Goal: Contribute content: Add original content to the website for others to see

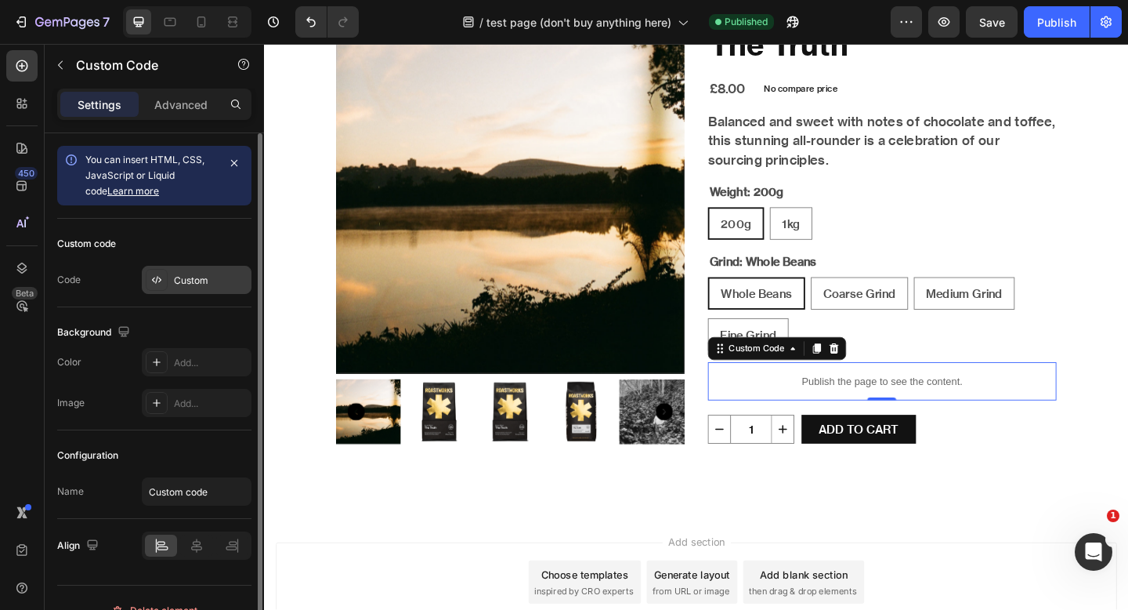
click at [168, 277] on div "Custom" at bounding box center [197, 280] width 110 height 28
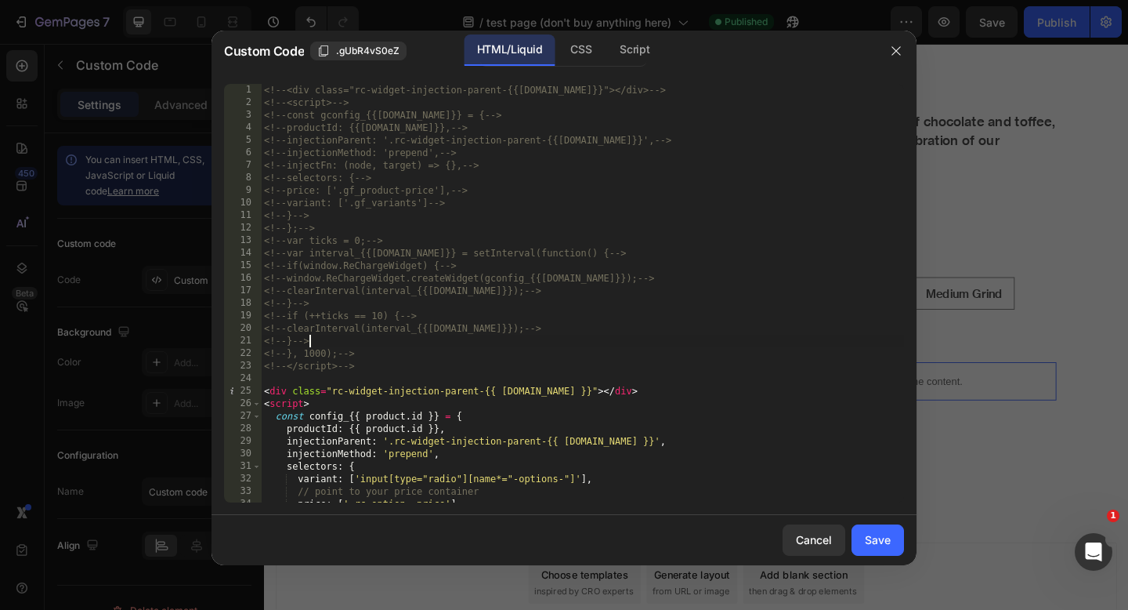
click at [411, 342] on div "<!-- <div class="rc-widget-injection-parent-{{[DOMAIN_NAME]}}"></div> --> <!-- …" at bounding box center [582, 306] width 643 height 444
click at [386, 387] on div "<!-- <div class="rc-widget-injection-parent-{{[DOMAIN_NAME]}}"></div> --> <!-- …" at bounding box center [582, 306] width 643 height 444
type textarea "</script>"
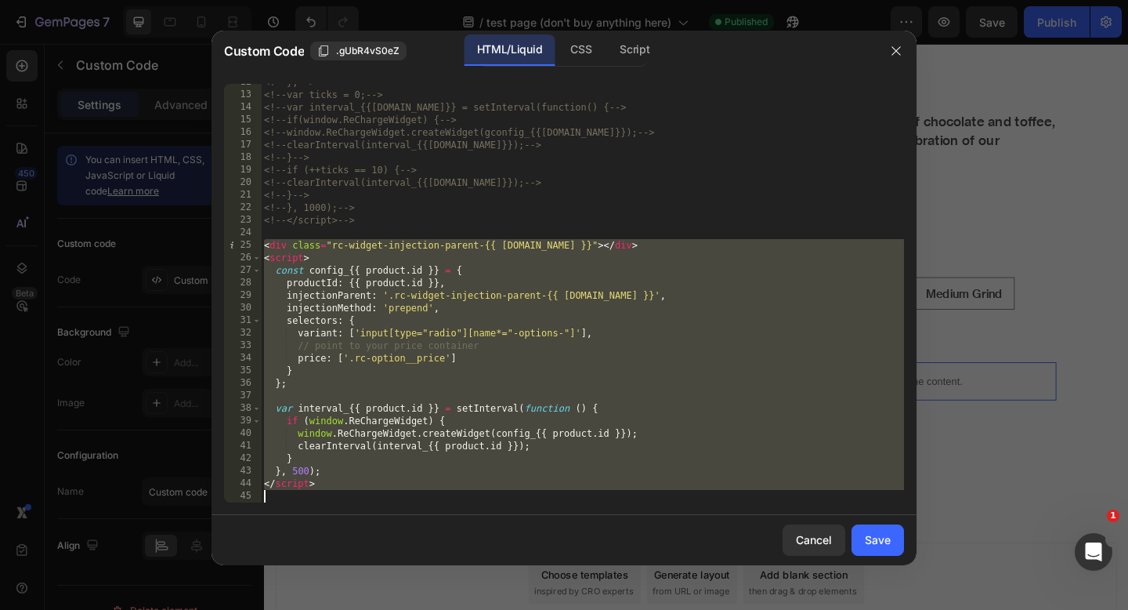
scroll to position [146, 0]
paste textarea
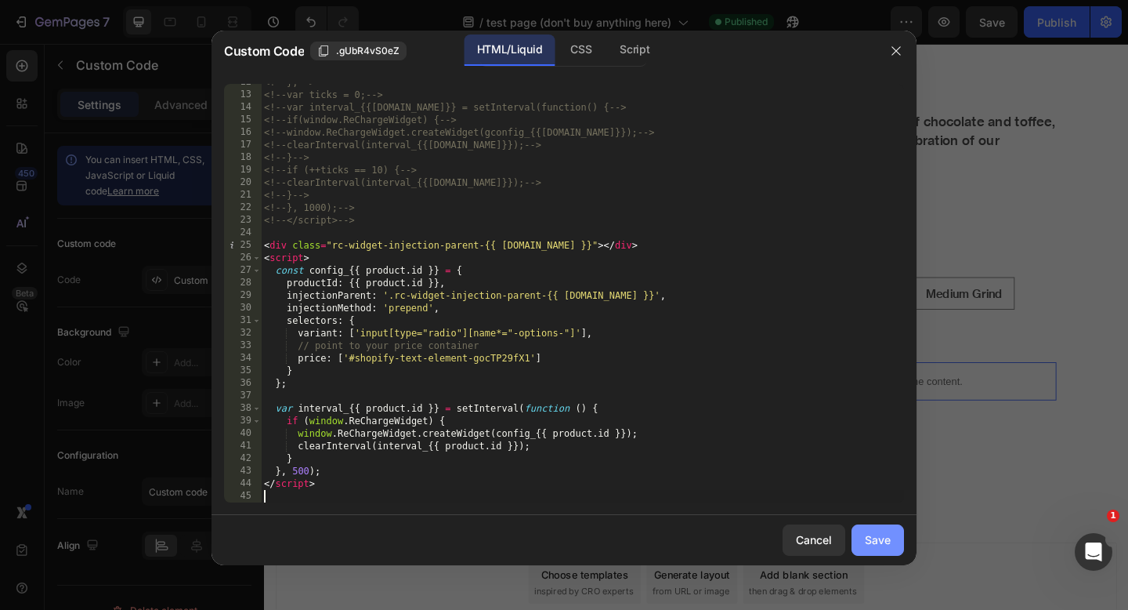
click at [882, 541] on div "Save" at bounding box center [878, 539] width 26 height 16
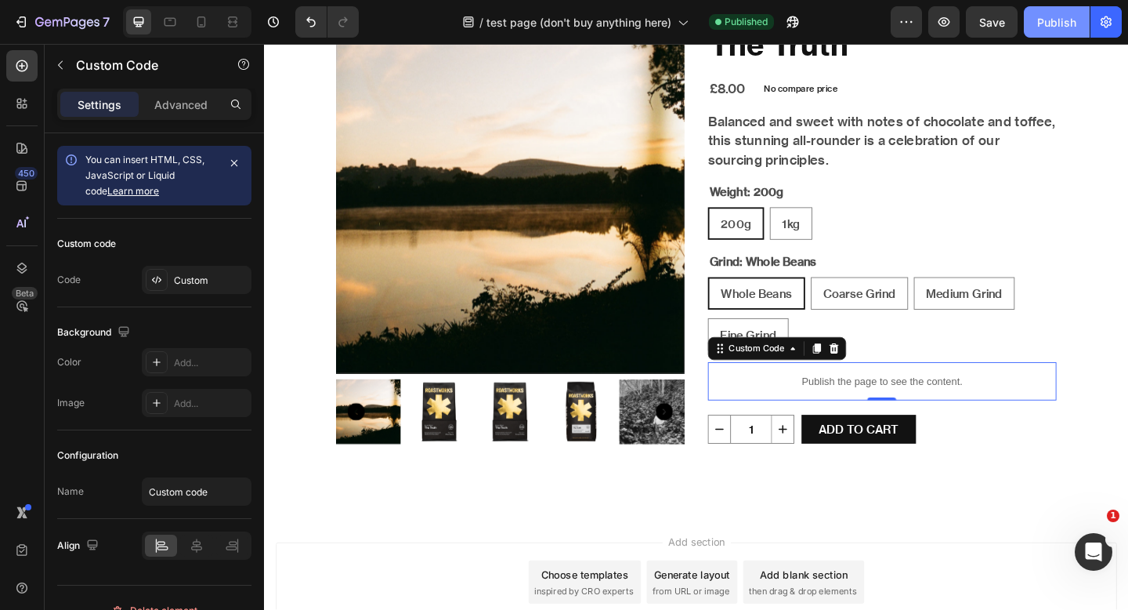
click at [1045, 22] on div "Publish" at bounding box center [1057, 22] width 39 height 16
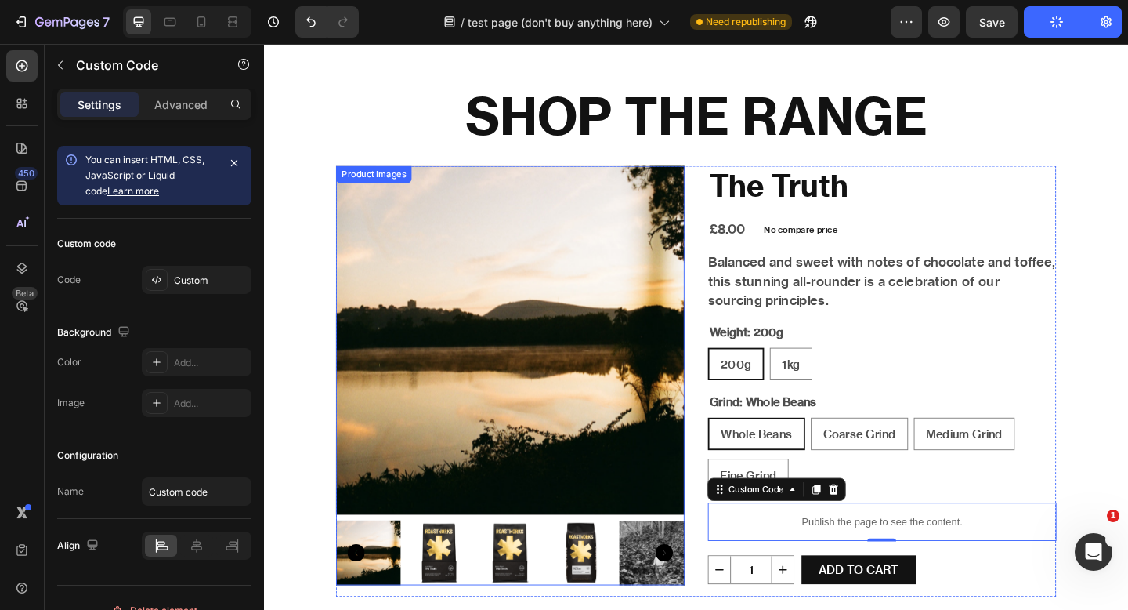
scroll to position [0, 0]
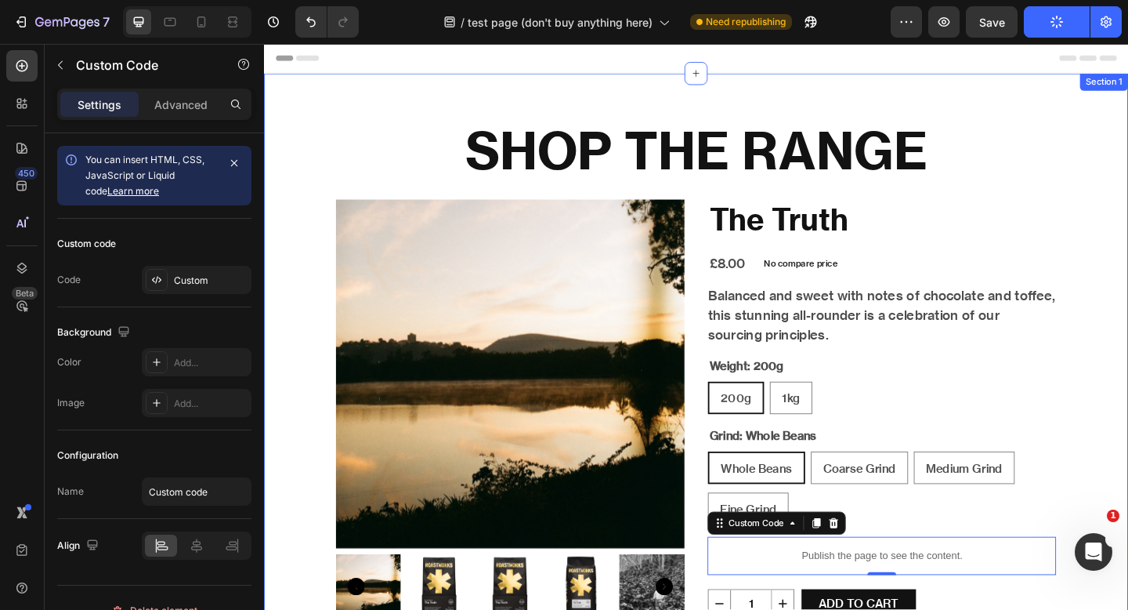
click at [597, 102] on div "SHOP THE RANGE Heading Product Images The Truth Product Title £8.00 Product Pri…" at bounding box center [734, 410] width 940 height 668
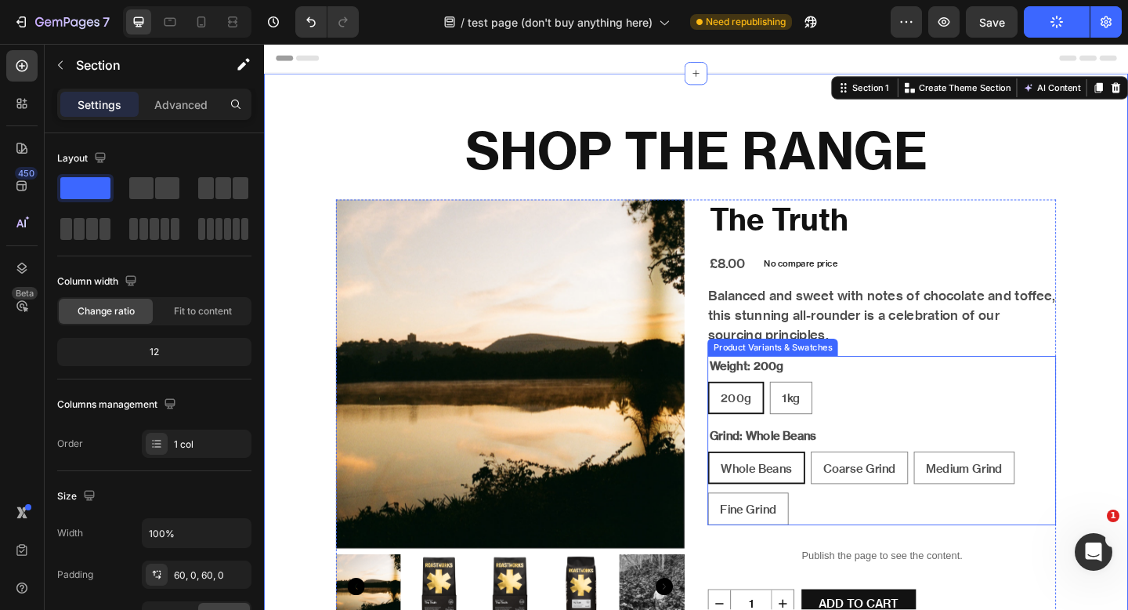
scroll to position [128, 0]
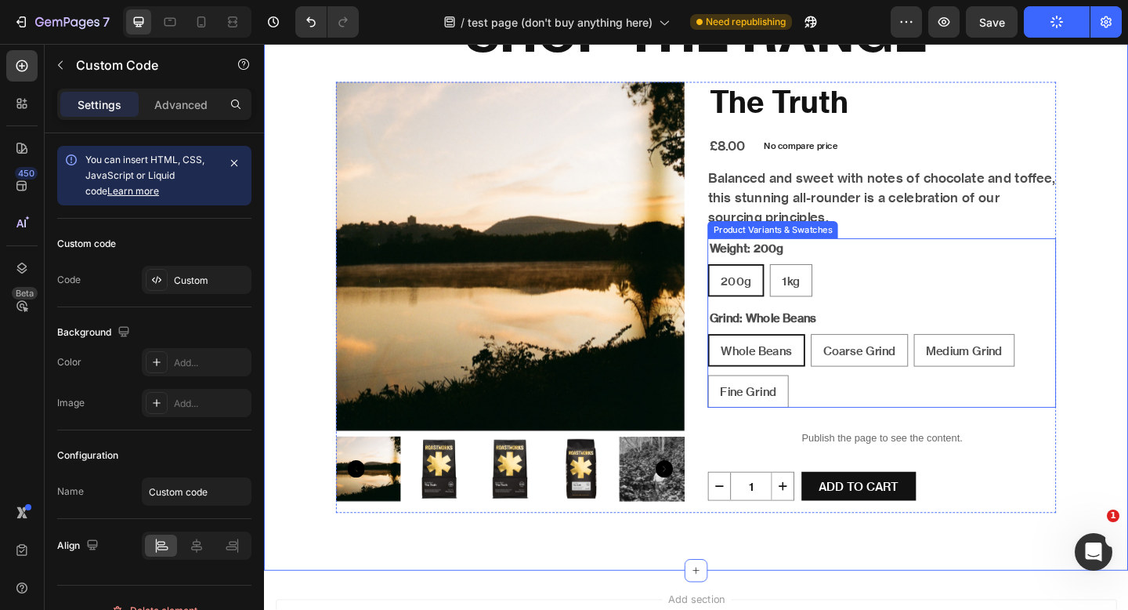
click at [788, 461] on div "Publish the page to see the content." at bounding box center [936, 473] width 379 height 42
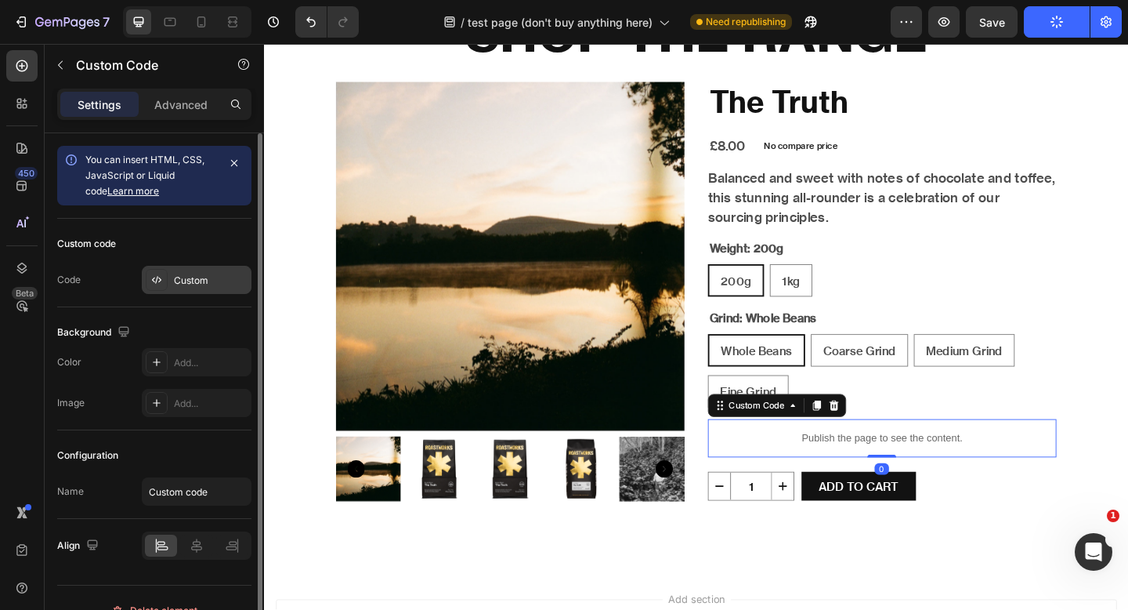
click at [202, 280] on div "Custom" at bounding box center [211, 280] width 74 height 14
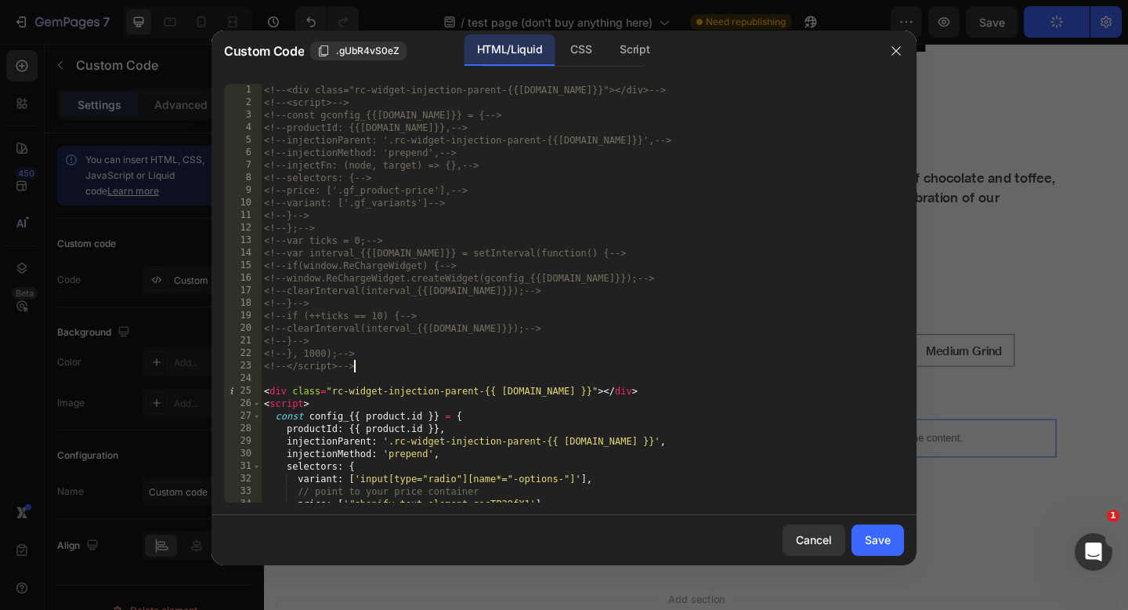
click at [390, 361] on div "<!-- <div class="rc-widget-injection-parent-{{[DOMAIN_NAME]}}"></div> --> <!-- …" at bounding box center [582, 306] width 643 height 444
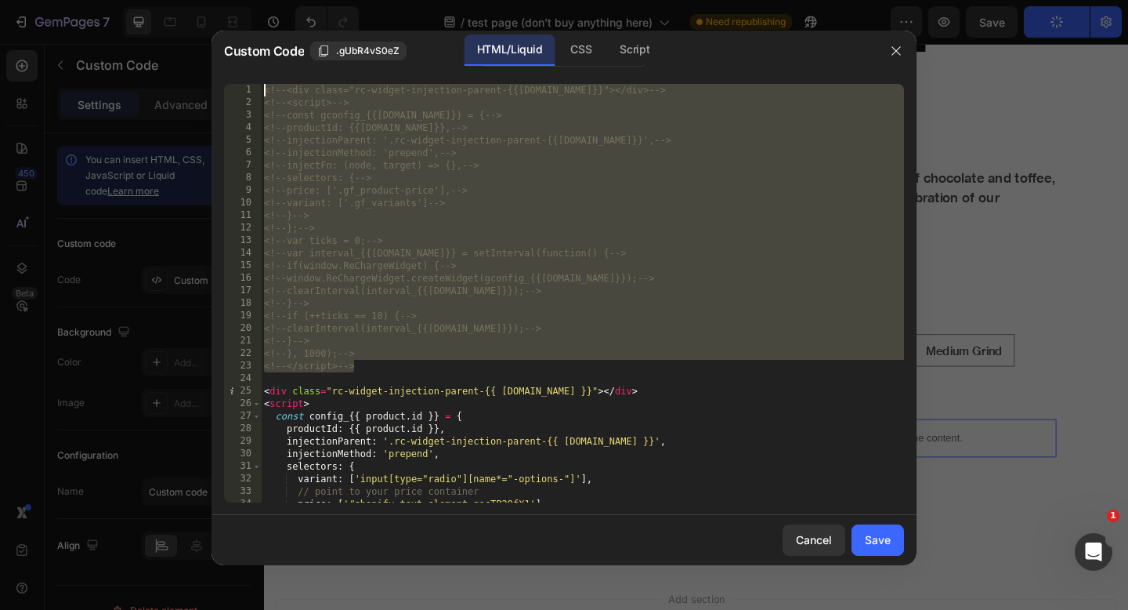
click at [509, 317] on div "<!-- <div class="rc-widget-injection-parent-{{[DOMAIN_NAME]}}"></div> --> <!-- …" at bounding box center [582, 306] width 643 height 444
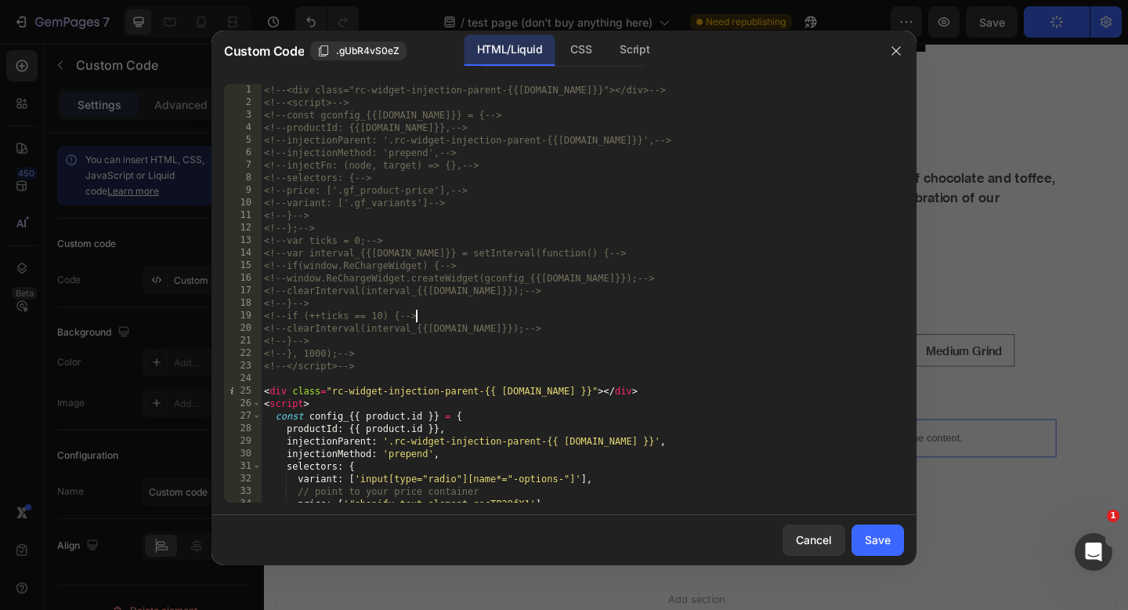
click at [509, 317] on div "<!-- <div class="rc-widget-injection-parent-{{[DOMAIN_NAME]}}"></div> --> <!-- …" at bounding box center [582, 306] width 643 height 444
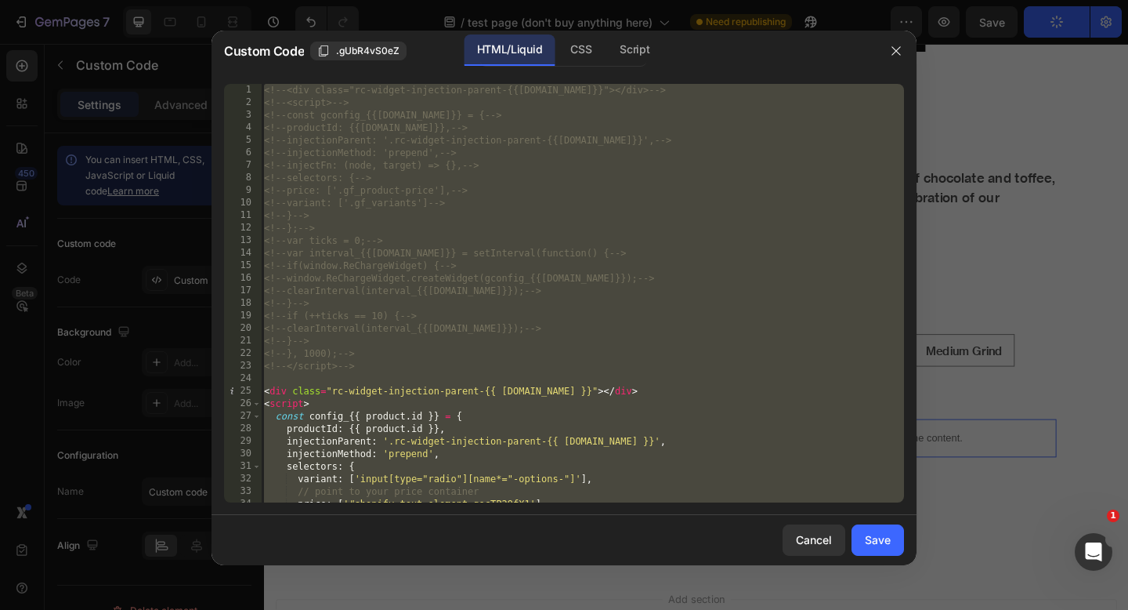
type textarea "<!--</script>-->"
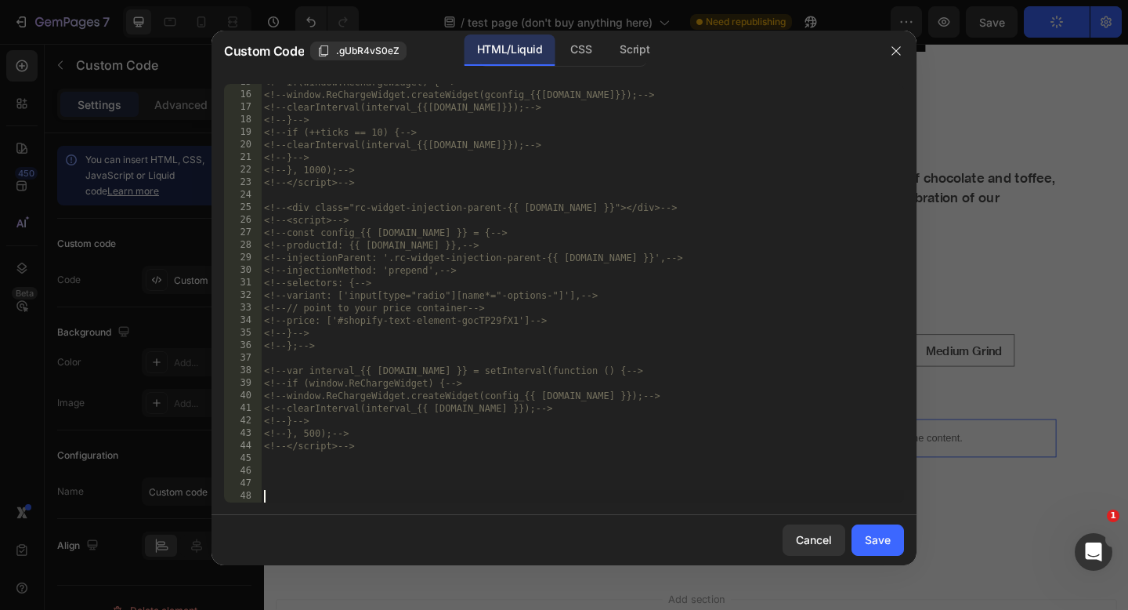
paste textarea "</div>"
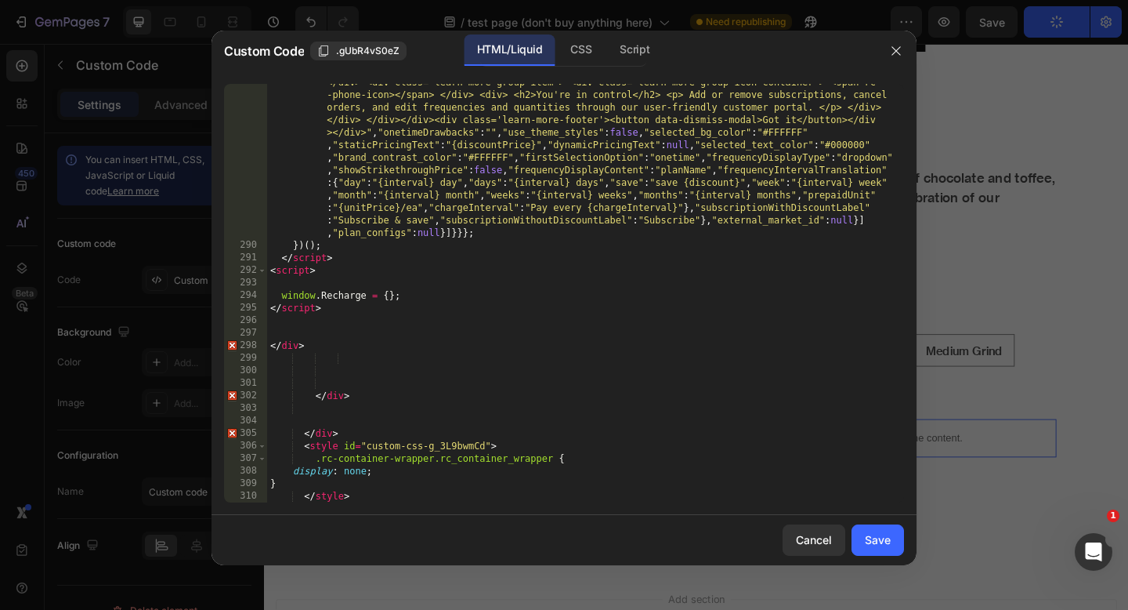
scroll to position [4067, 0]
click at [524, 343] on div "window . SubscriptionWidgetConfig . configs = { "subscription_widget_v2" : { "w…" at bounding box center [585, 156] width 637 height 1033
type textarea "</div>"
type textarea "</style>"
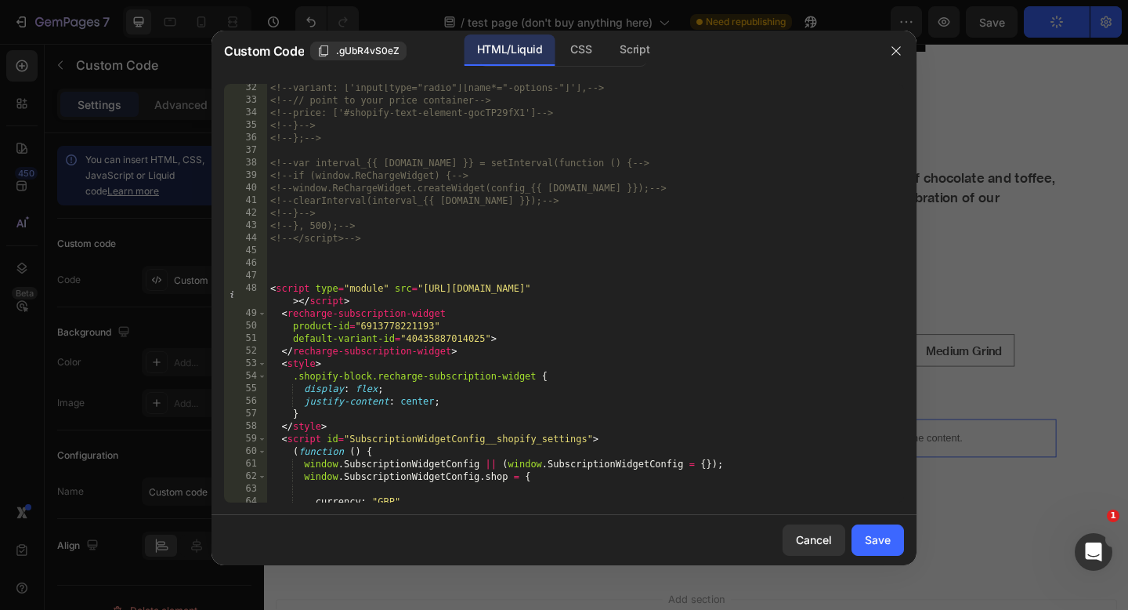
scroll to position [391, 0]
type textarea "<!--<div class="rc-widget-injection-parent-{{[DOMAIN_NAME]}}"></div>-->"
click at [886, 531] on div "Save" at bounding box center [878, 539] width 26 height 16
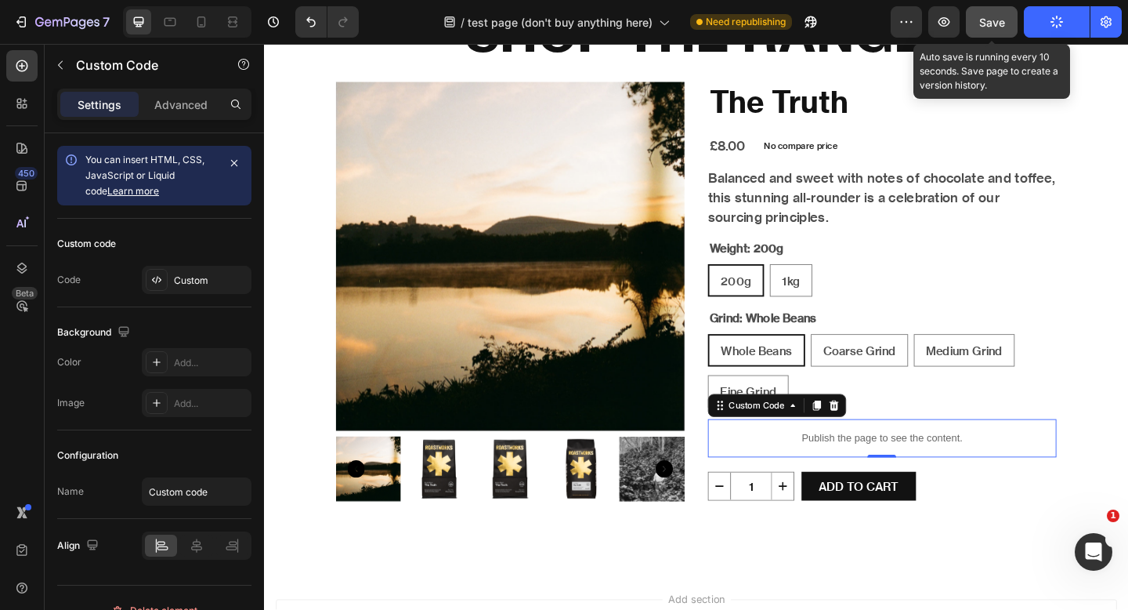
click at [998, 24] on span "Save" at bounding box center [993, 22] width 26 height 13
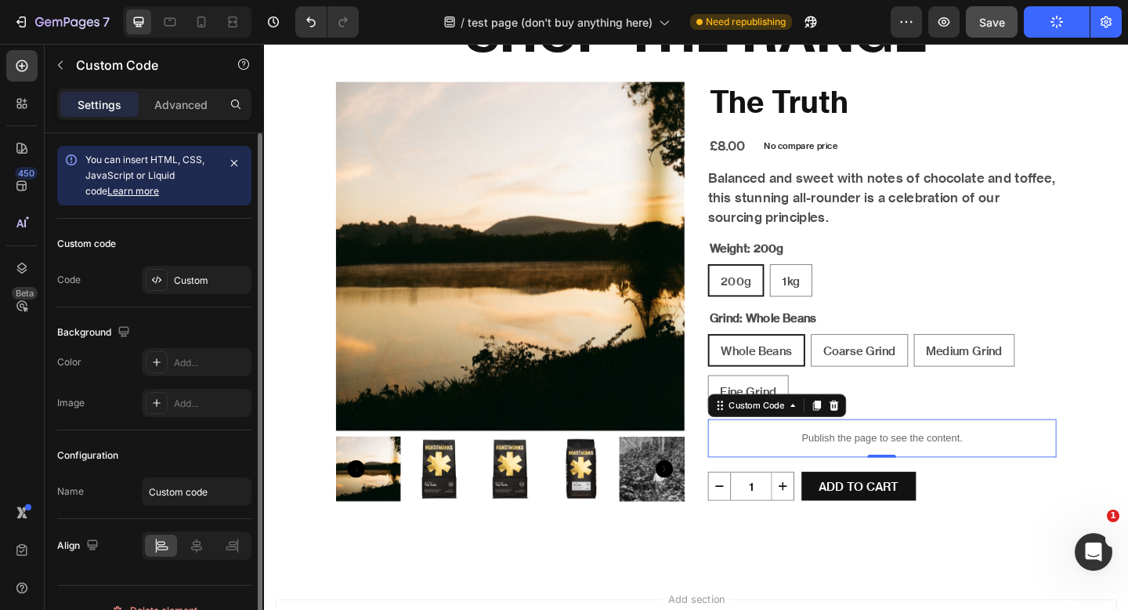
click at [232, 264] on div "Custom code Code Custom" at bounding box center [154, 263] width 194 height 89
click at [224, 285] on div "Custom" at bounding box center [211, 280] width 74 height 14
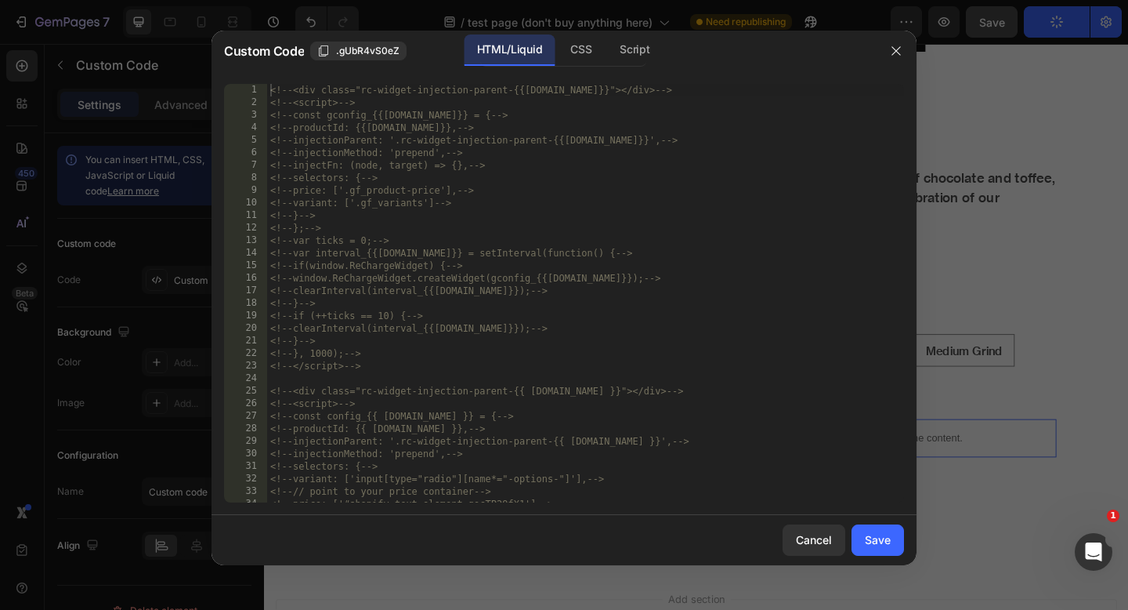
type textarea "<!--var ticks = 0;-->"
click at [626, 235] on div "<!-- <div class="rc-widget-injection-parent-{{[DOMAIN_NAME]}}"></div> --> <!-- …" at bounding box center [585, 306] width 637 height 444
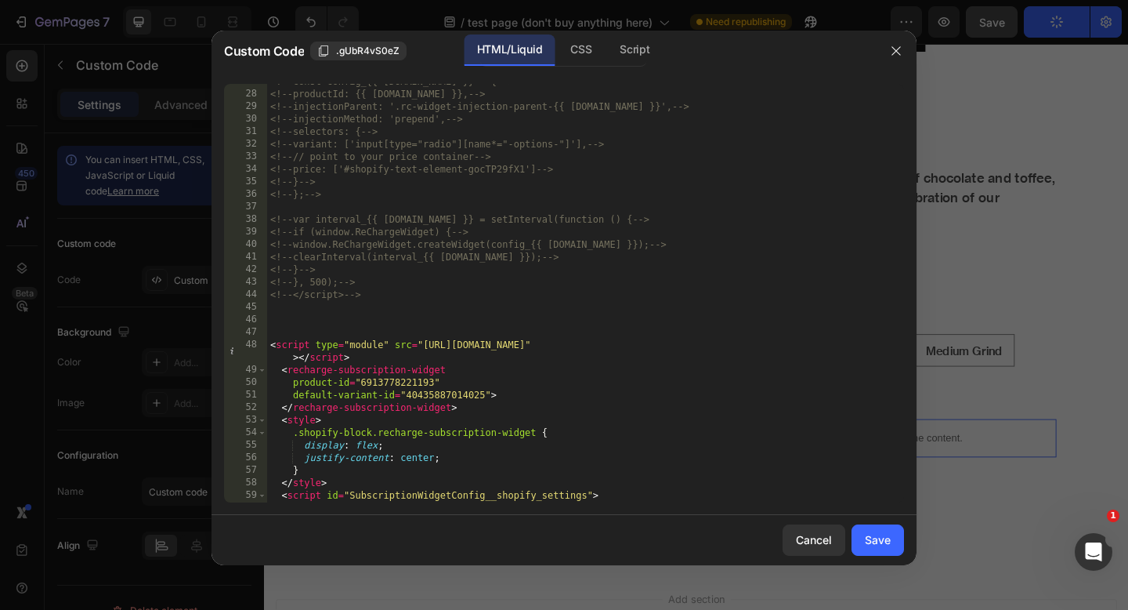
scroll to position [335, 0]
click at [534, 329] on div "<!-- const config_{{ [DOMAIN_NAME] }} = { --> <!-- productId: {{ [DOMAIN_NAME] …" at bounding box center [585, 297] width 637 height 444
type textarea "</script>"
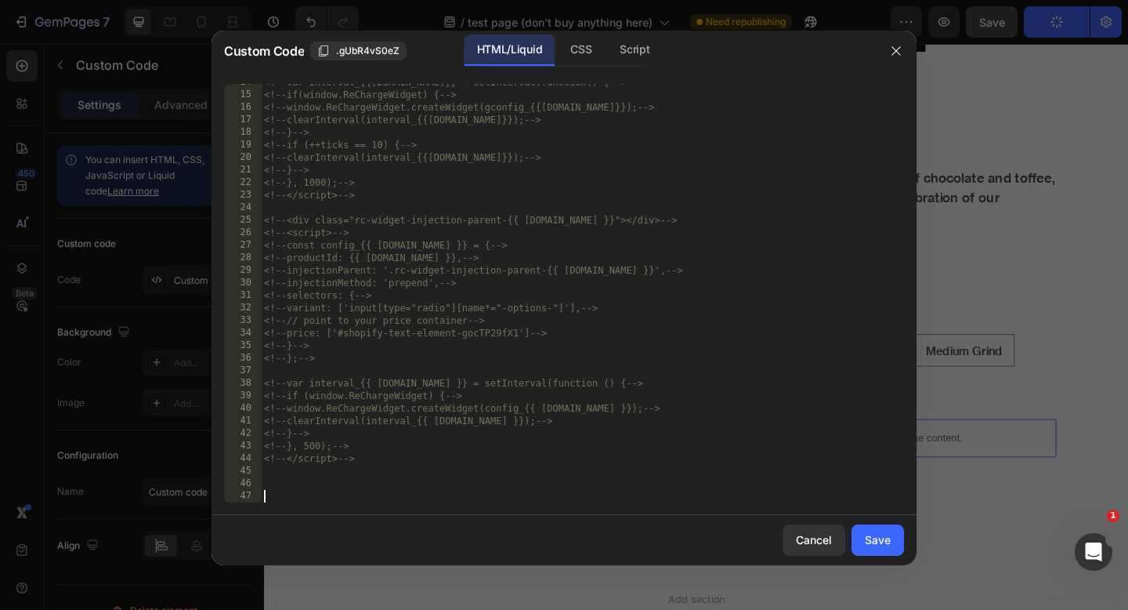
scroll to position [171, 0]
click at [472, 262] on div "<!-- var interval_{{[DOMAIN_NAME]}} = setInterval(function() { --> <!-- if(wind…" at bounding box center [582, 298] width 643 height 444
type textarea "<!-- productId: {{ [DOMAIN_NAME] }},-->"
click at [353, 491] on div "<!-- var interval_{{[DOMAIN_NAME]}} = setInterval(function() { --> <!-- if(wind…" at bounding box center [582, 298] width 643 height 444
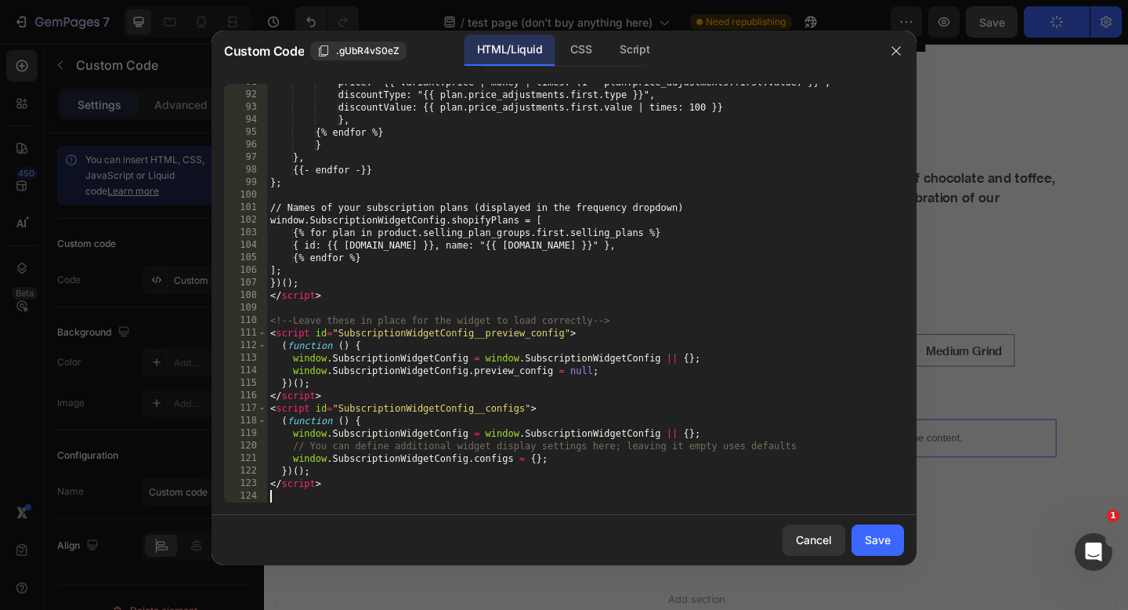
scroll to position [1161, 0]
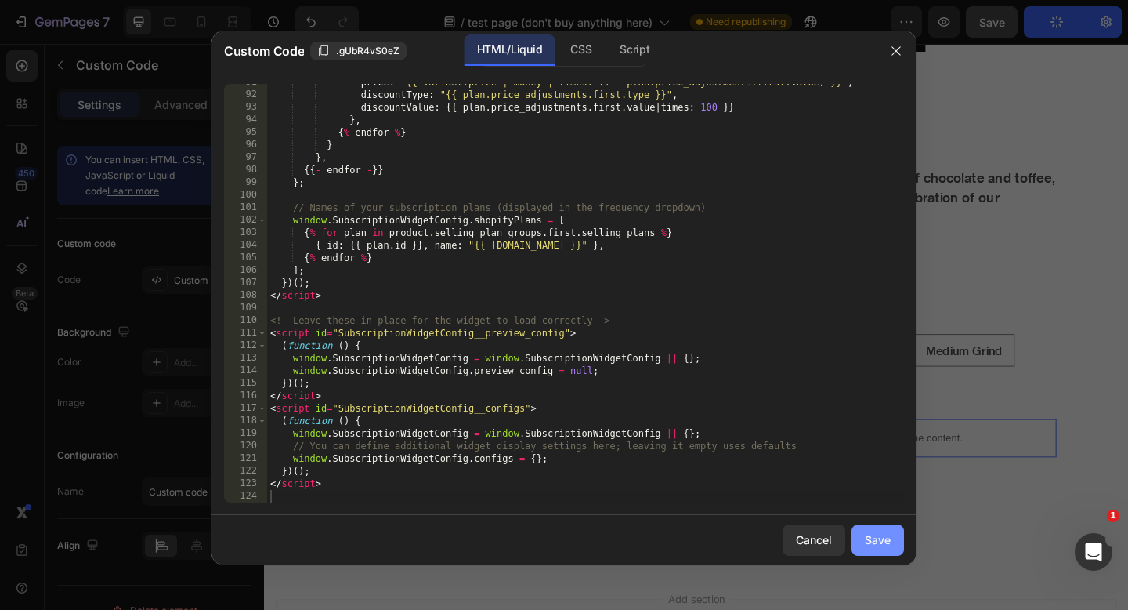
click at [878, 539] on div "Save" at bounding box center [878, 539] width 26 height 16
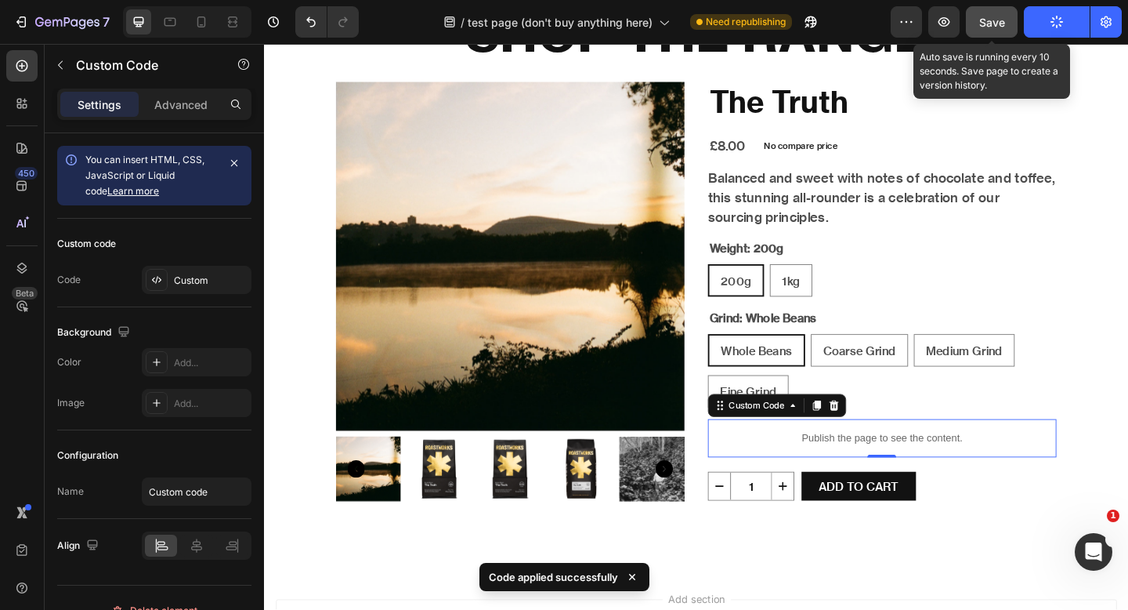
click at [996, 27] on span "Save" at bounding box center [993, 22] width 26 height 13
